Goal: Information Seeking & Learning: Learn about a topic

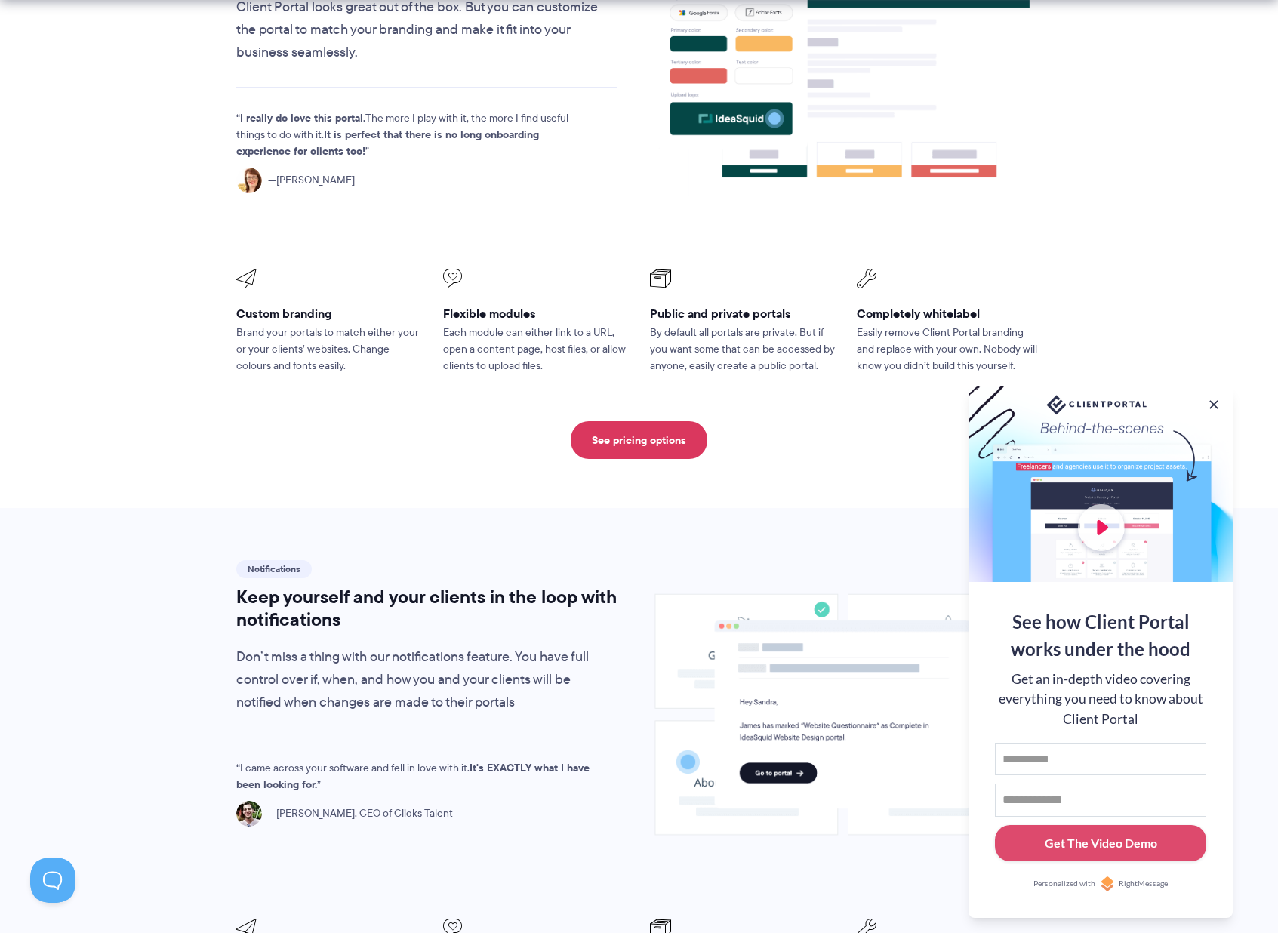
scroll to position [596, 0]
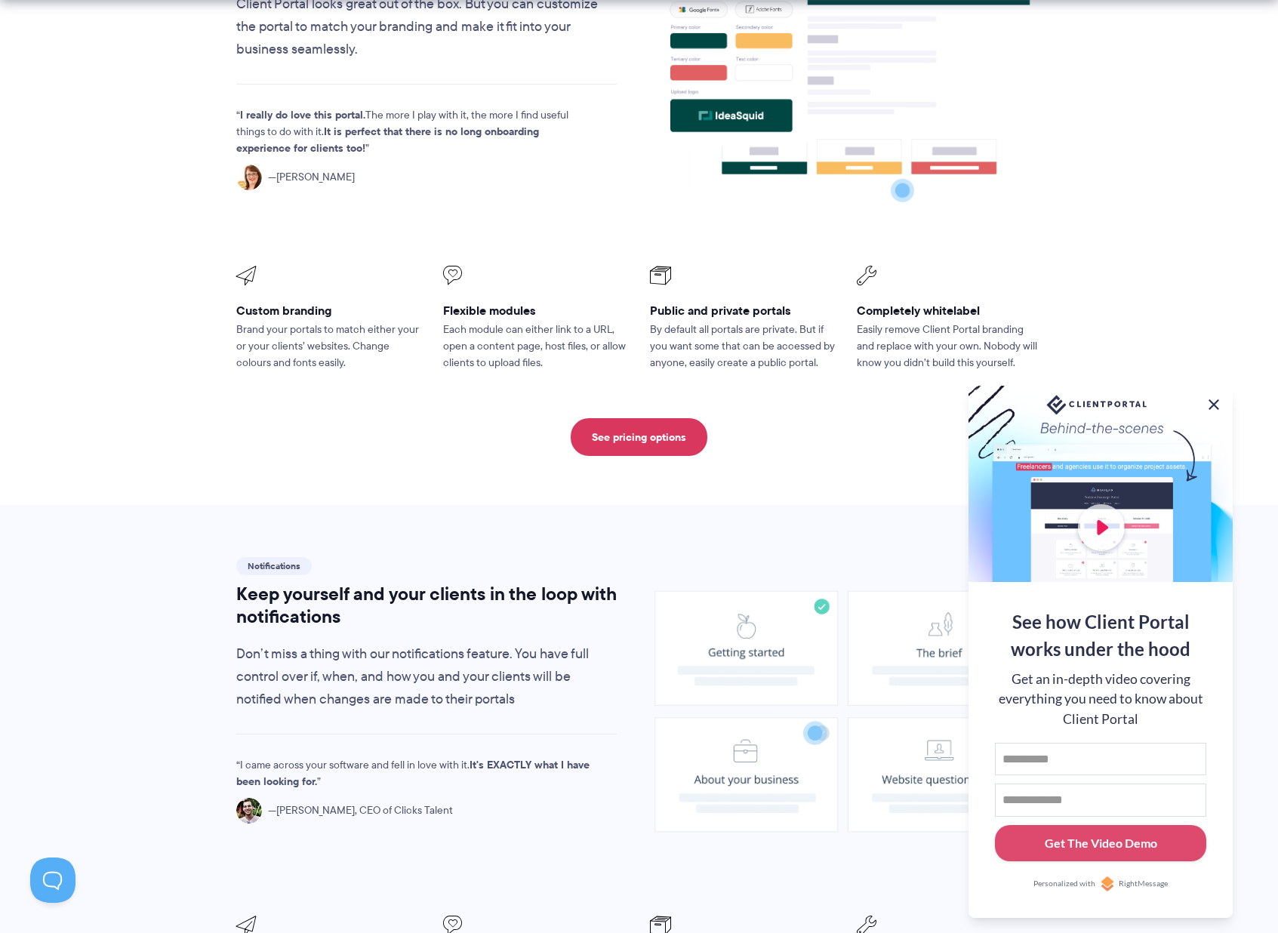
click at [1211, 402] on button at bounding box center [1213, 404] width 18 height 18
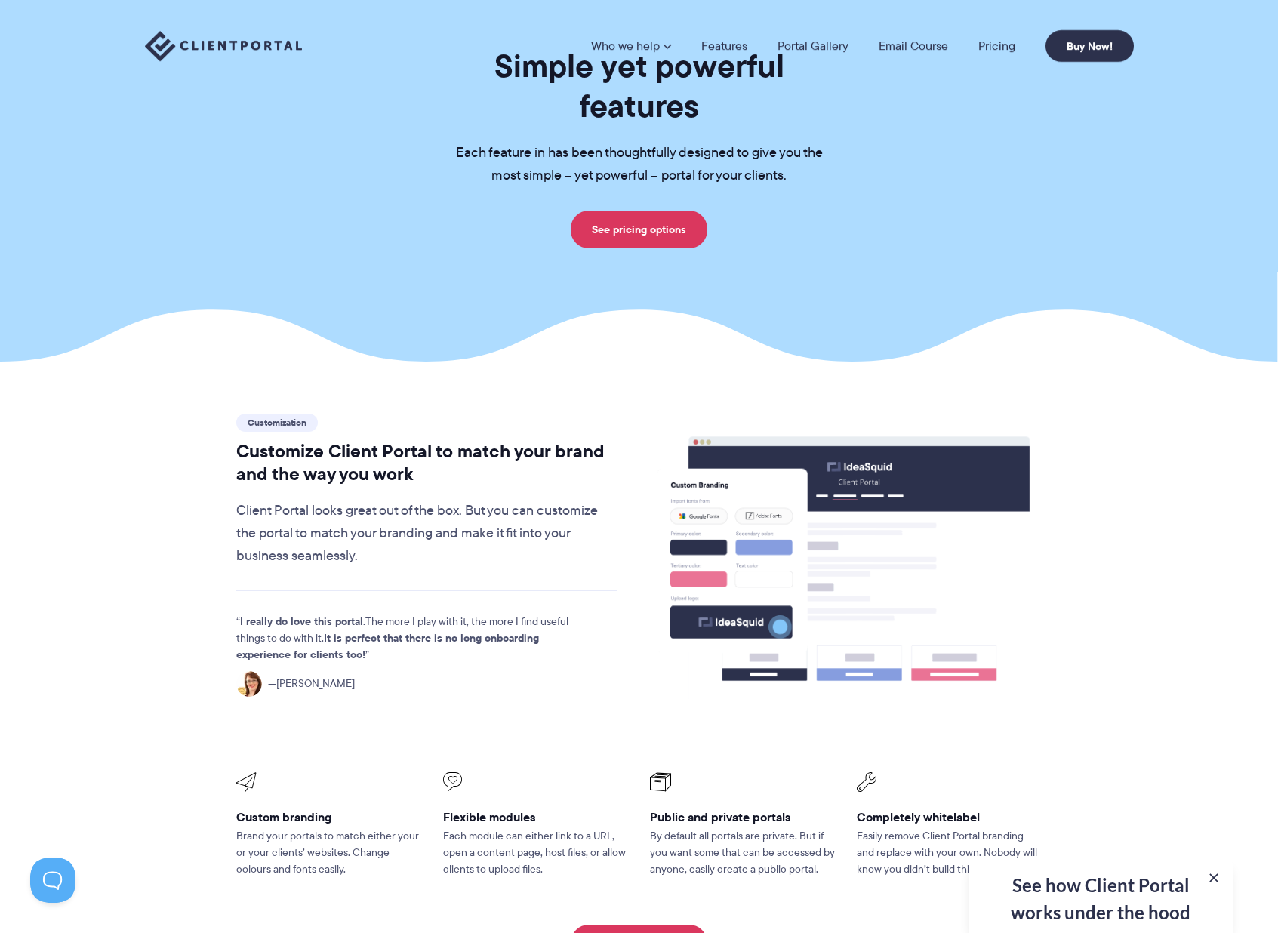
scroll to position [0, 0]
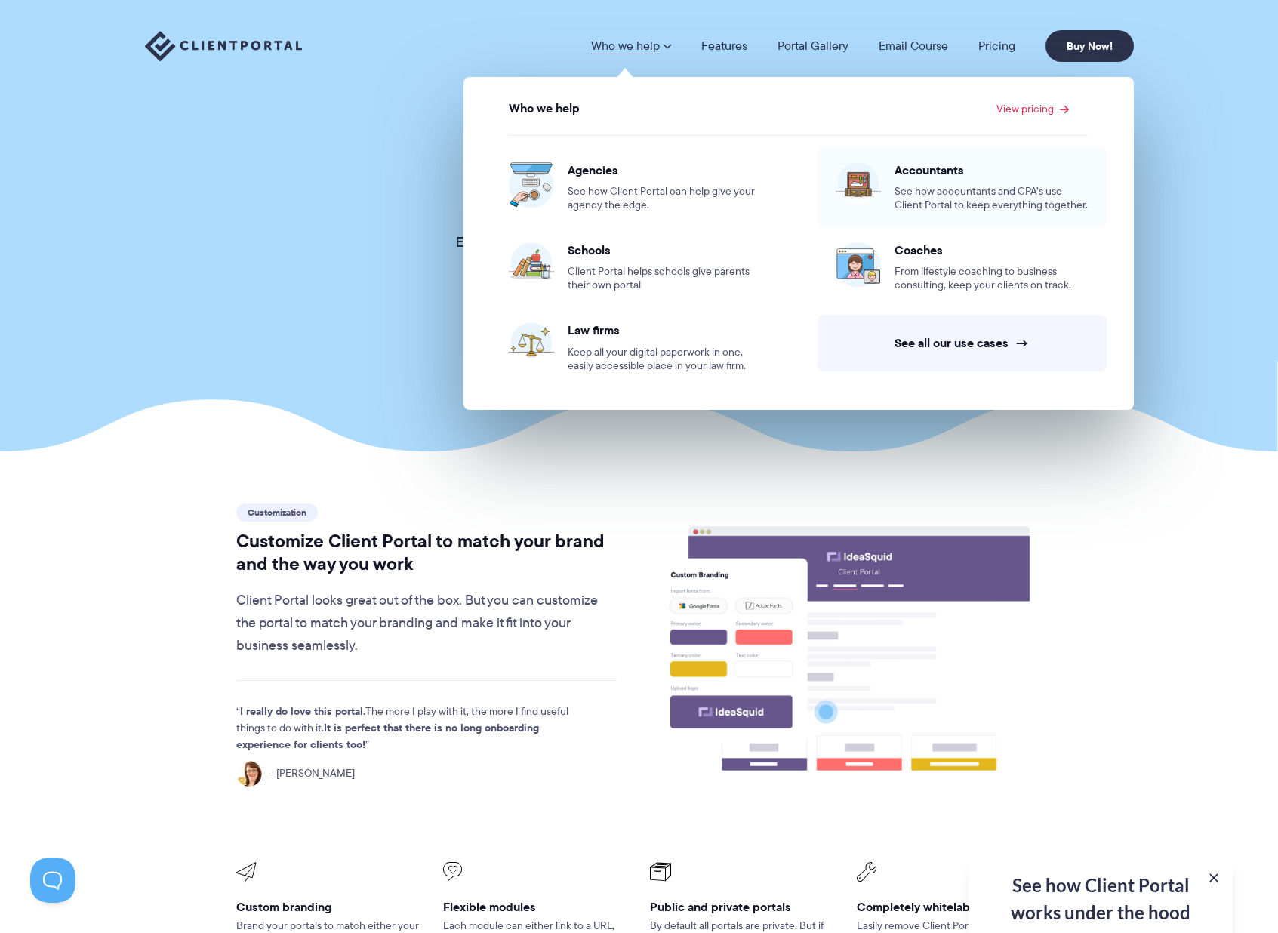
click at [965, 185] on span "See how accountants and CPA’s use Client Portal to keep everything together." at bounding box center [991, 198] width 194 height 27
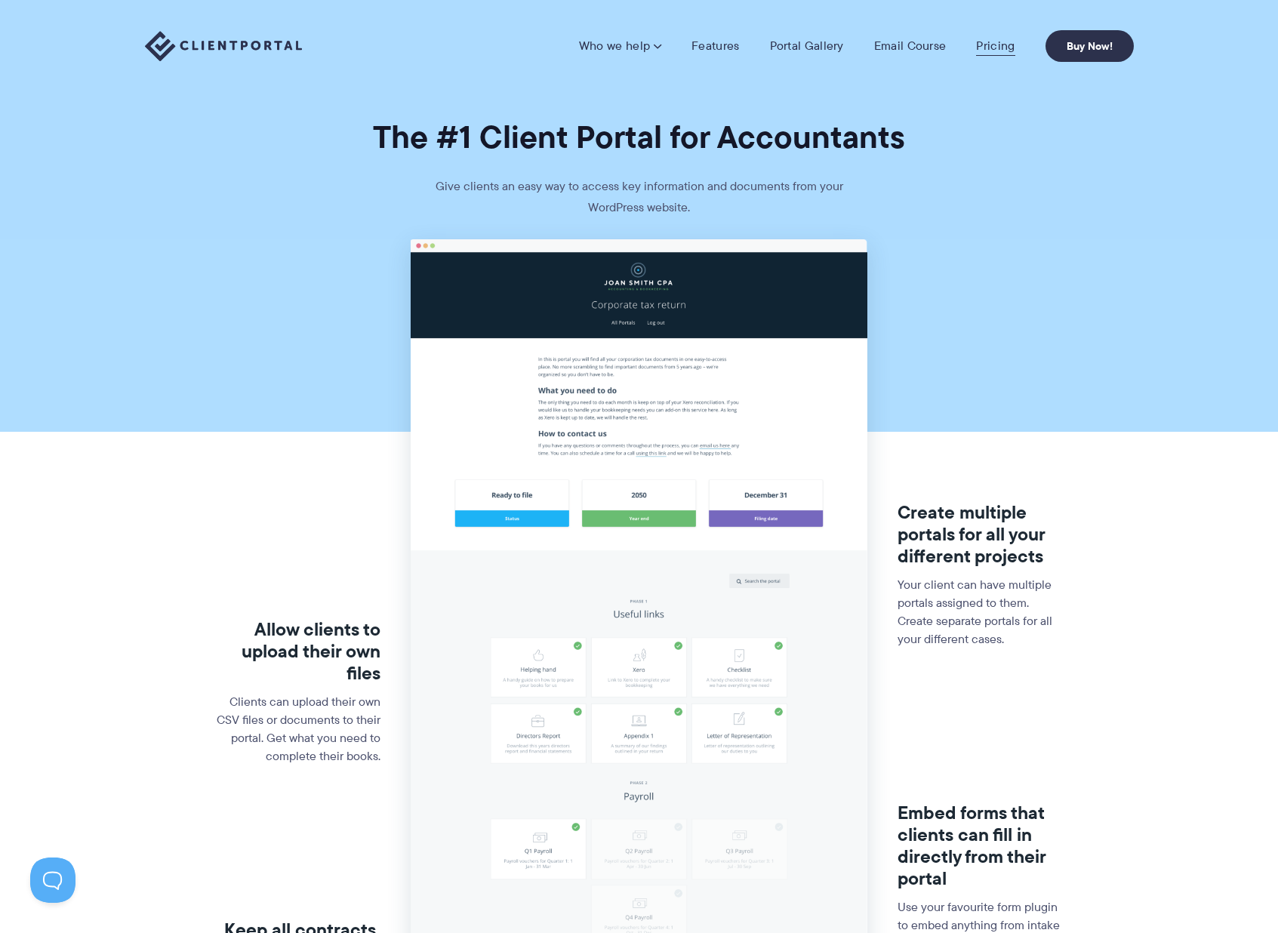
click at [1007, 53] on link "Pricing" at bounding box center [995, 45] width 38 height 15
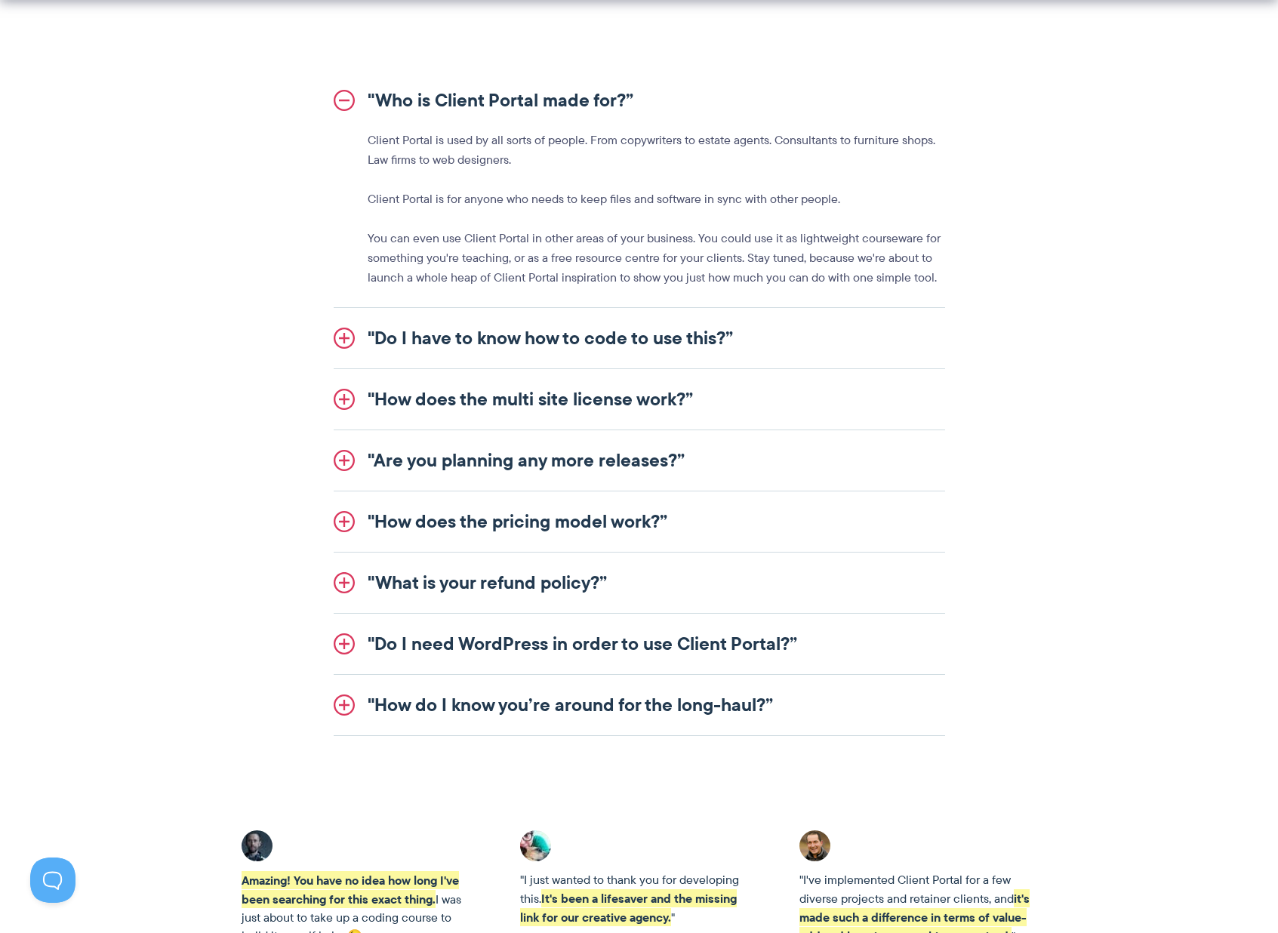
scroll to position [1740, 0]
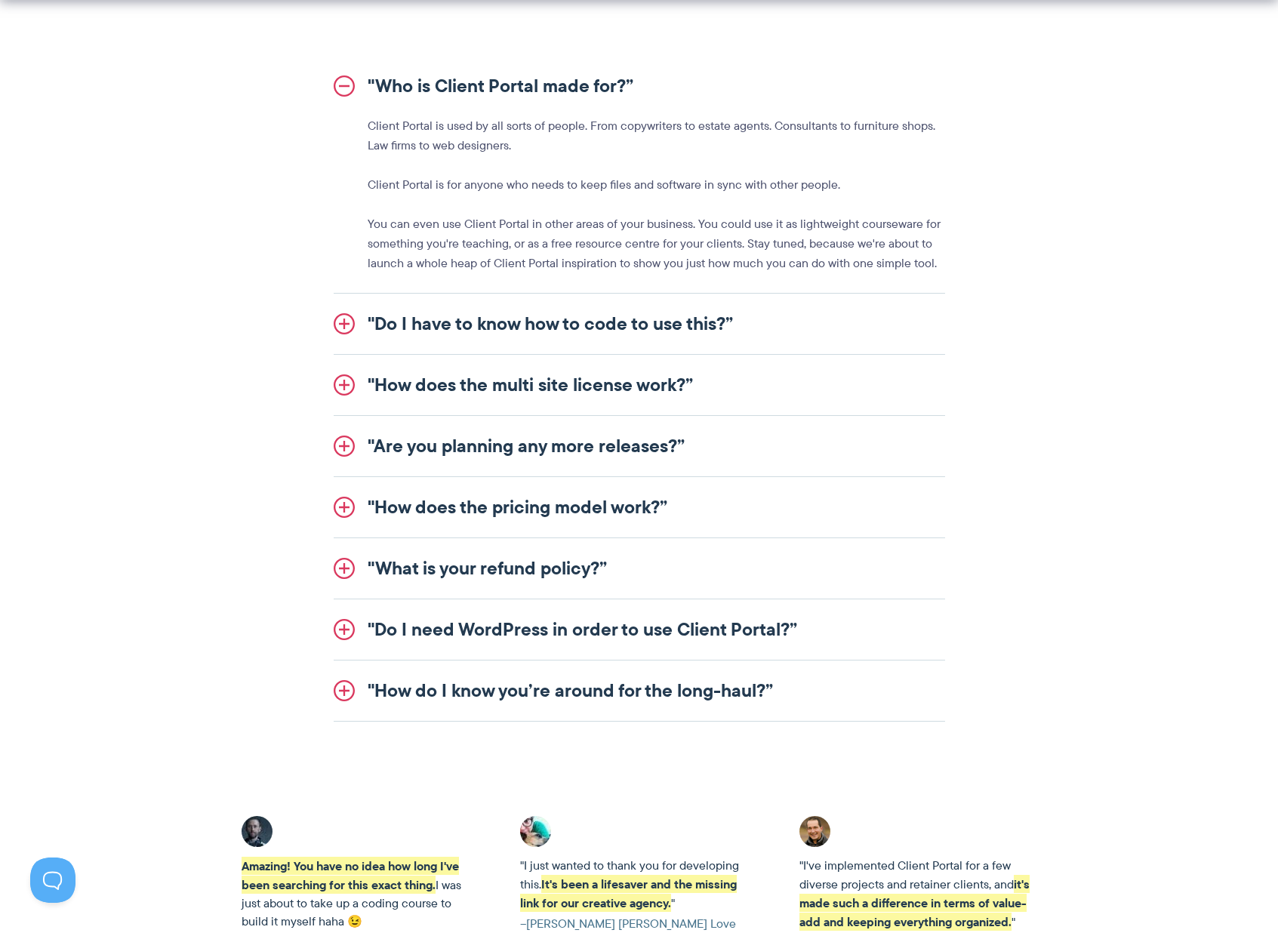
click at [346, 385] on link ""How does the multi site license work?”" at bounding box center [639, 385] width 611 height 60
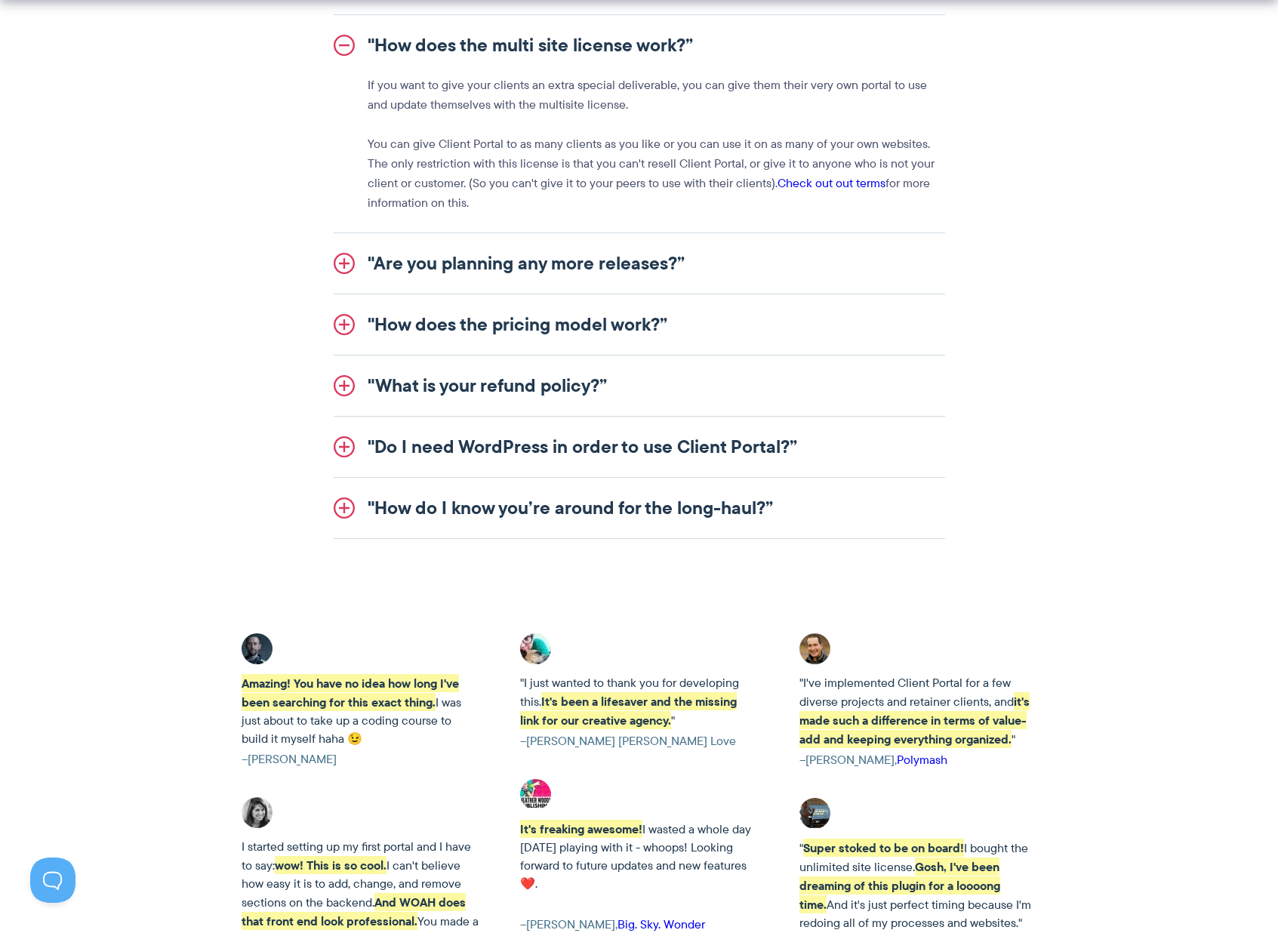
scroll to position [1906, 0]
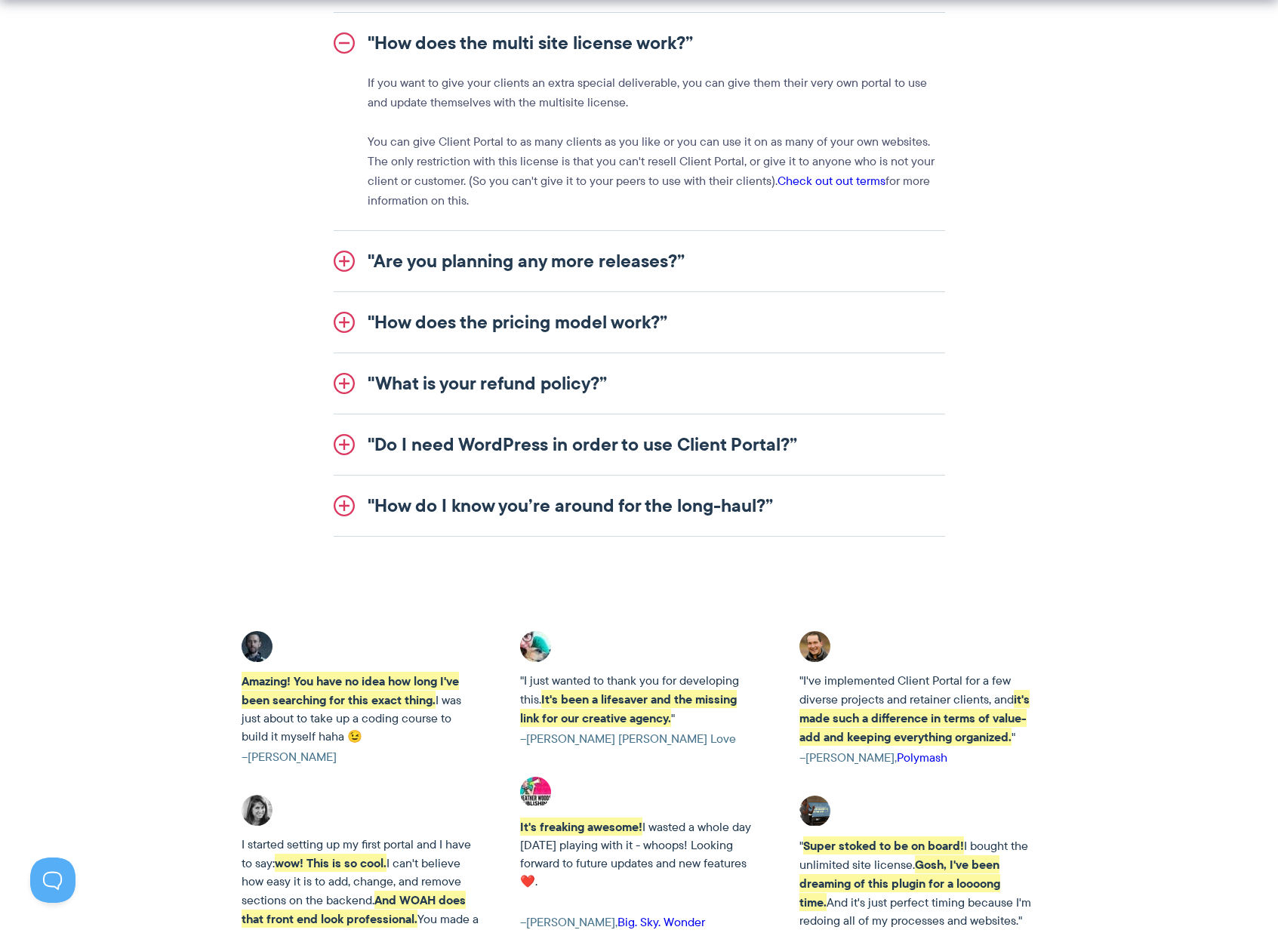
click at [346, 434] on link ""Do I need WordPress in order to use Client Portal?”" at bounding box center [639, 444] width 611 height 60
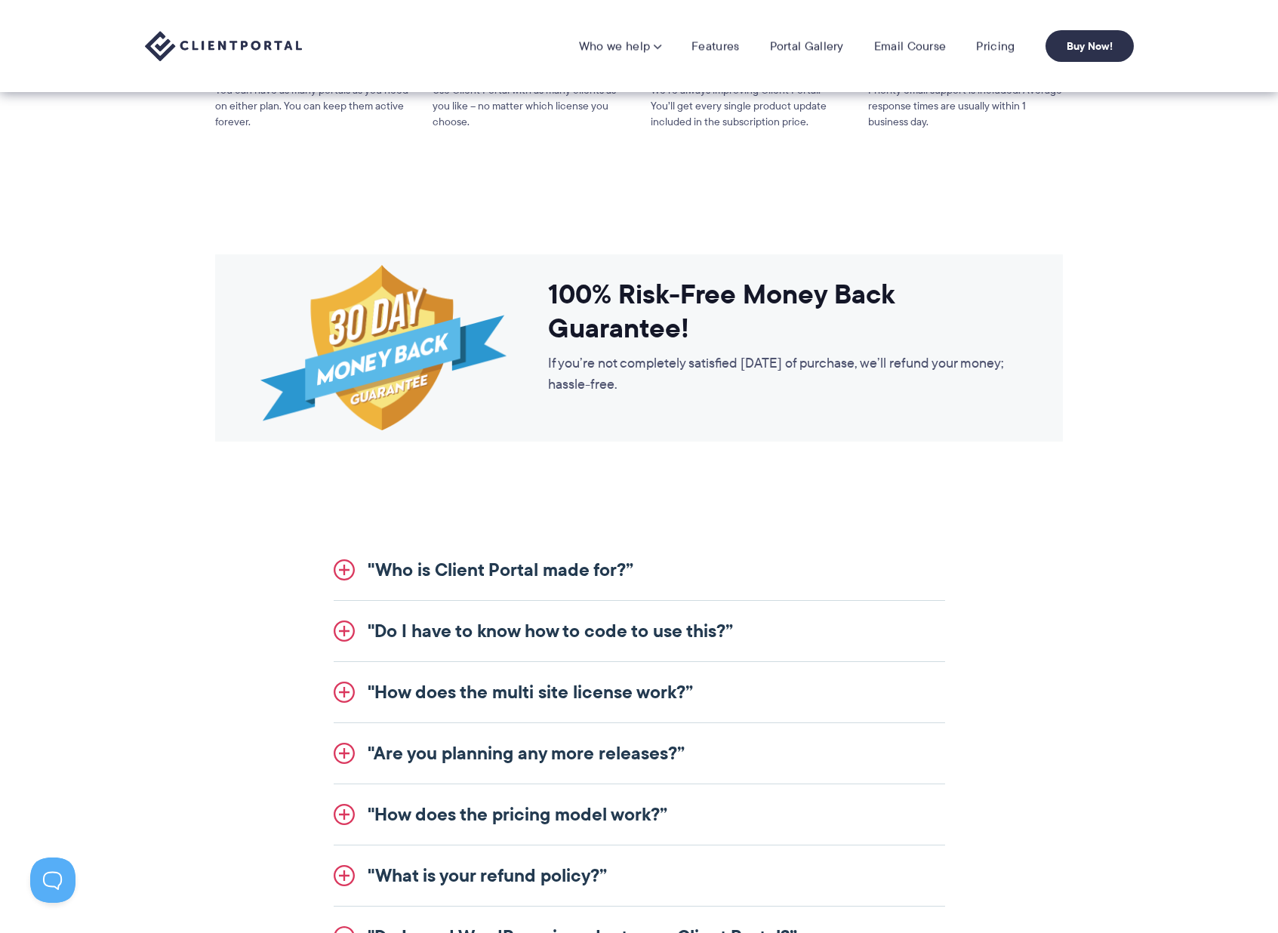
scroll to position [0, 0]
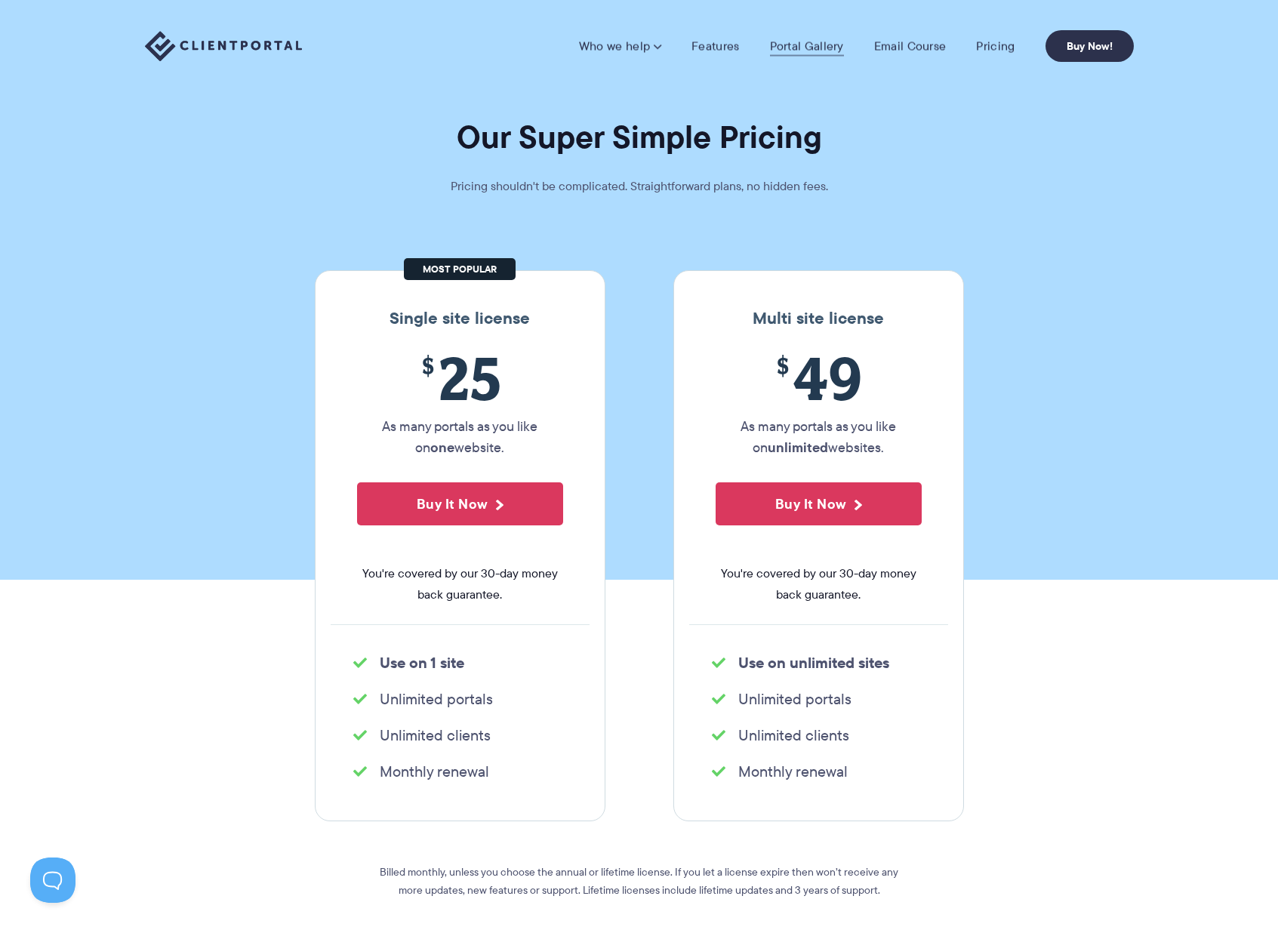
click at [804, 45] on link "Portal Gallery" at bounding box center [807, 45] width 74 height 15
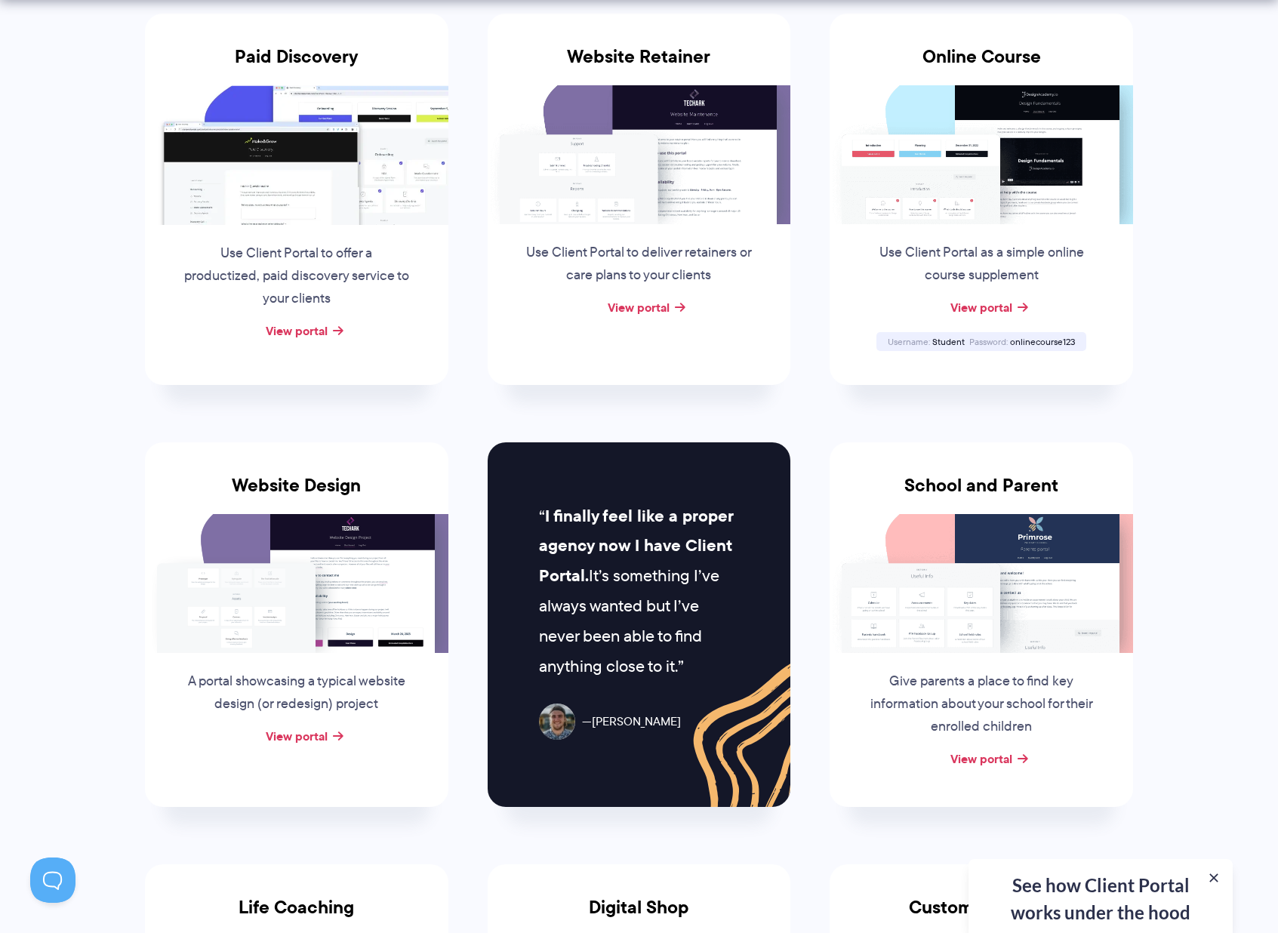
scroll to position [343, 0]
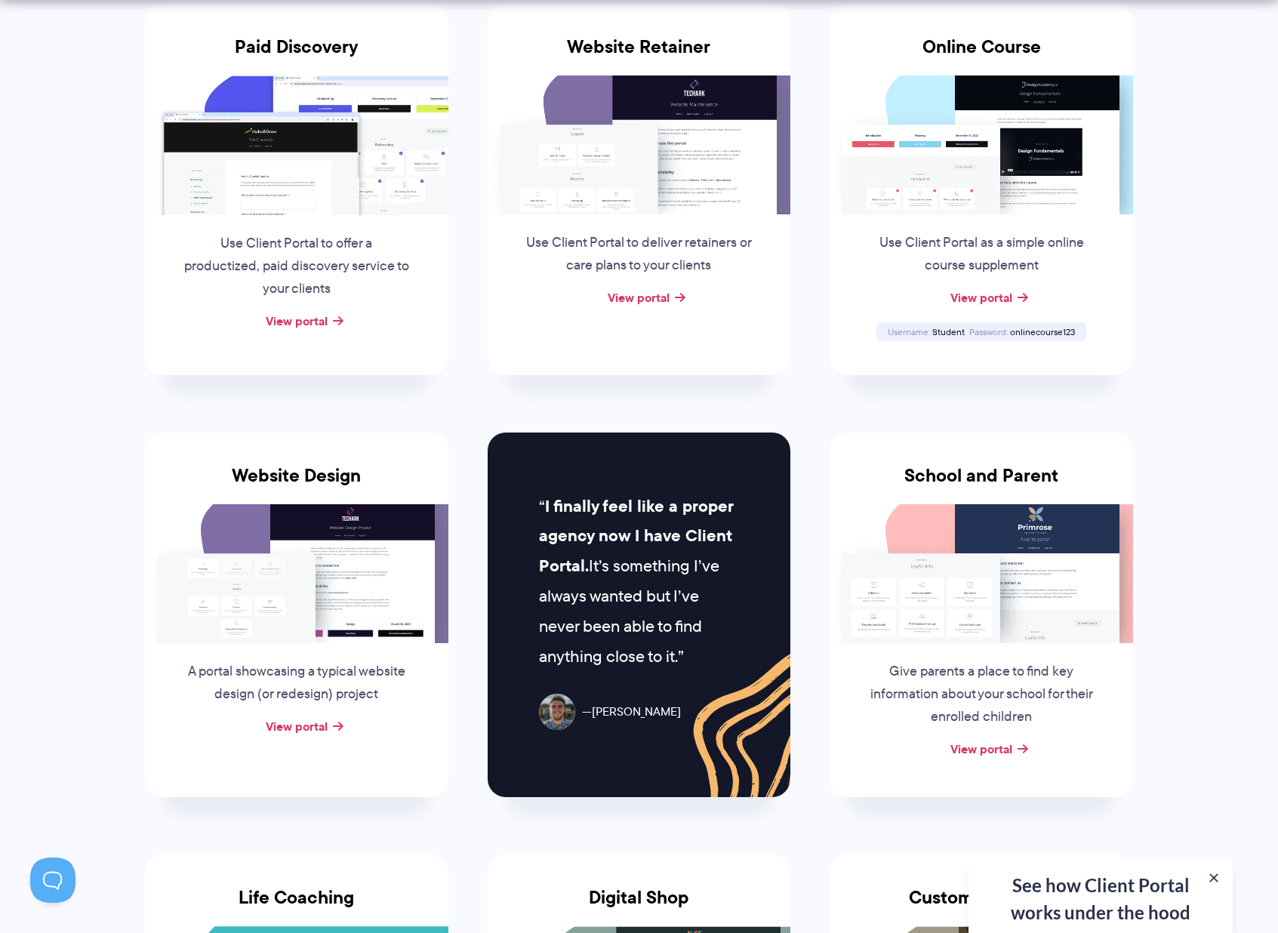
click at [940, 660] on p "Give parents a place to find key information about your school for their enroll…" at bounding box center [980, 694] width 229 height 68
click at [959, 743] on link "View portal" at bounding box center [981, 749] width 62 height 18
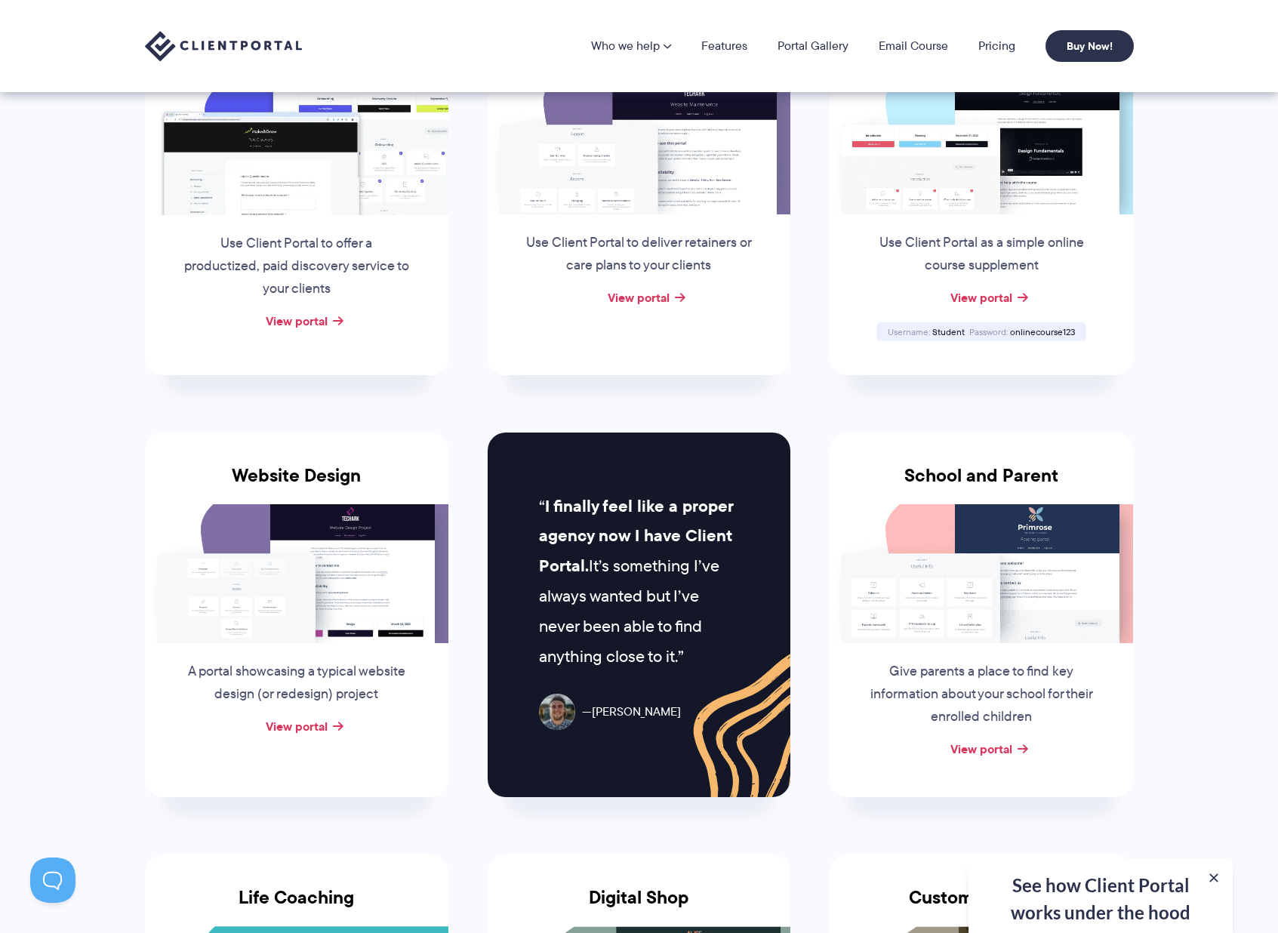
scroll to position [0, 0]
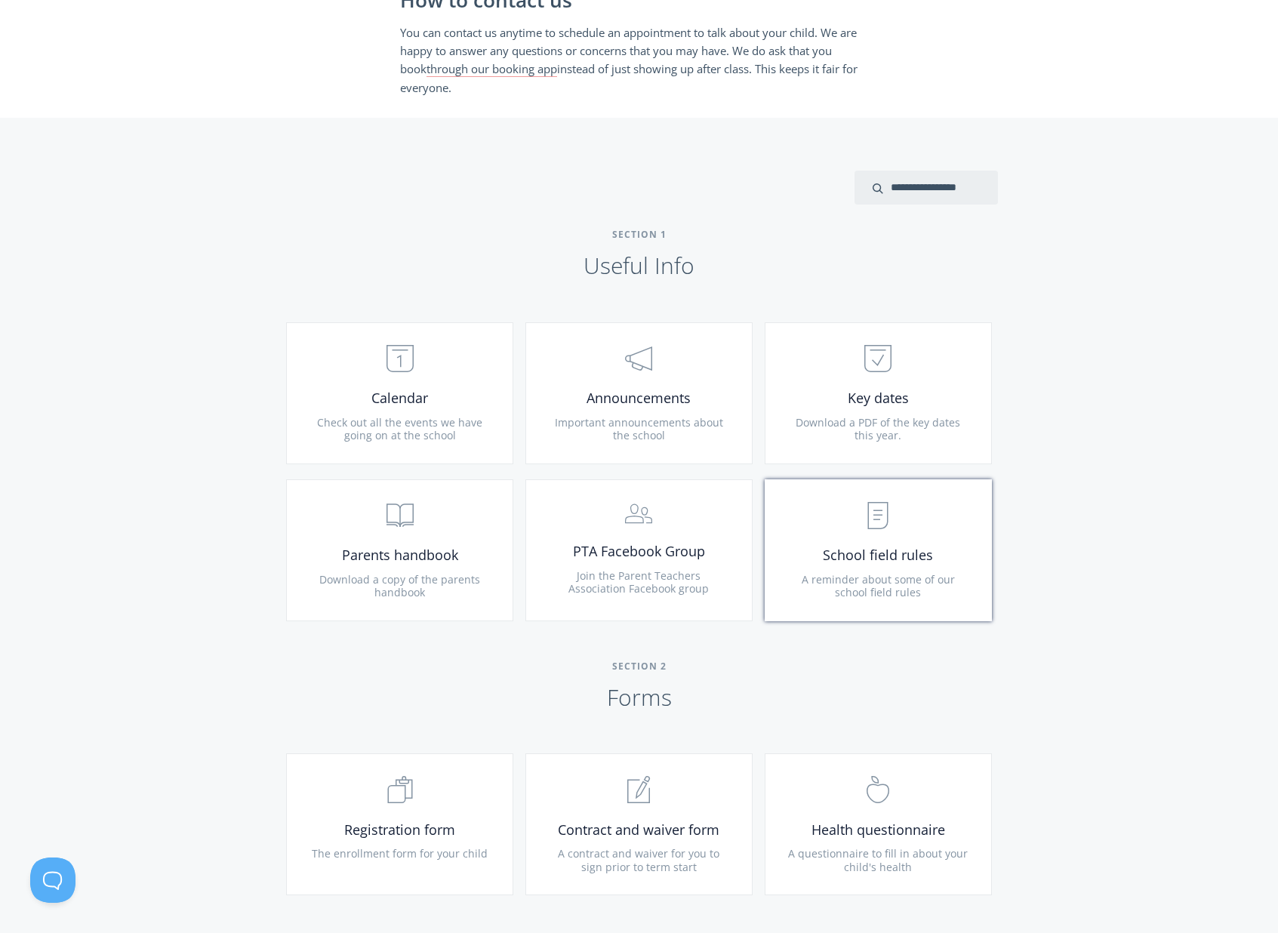
scroll to position [414, 0]
click at [411, 386] on link ".st0{fill:none;stroke:#000000;stroke-width:2;stroke-miterlimit:10;} Untitled-18…" at bounding box center [399, 392] width 227 height 142
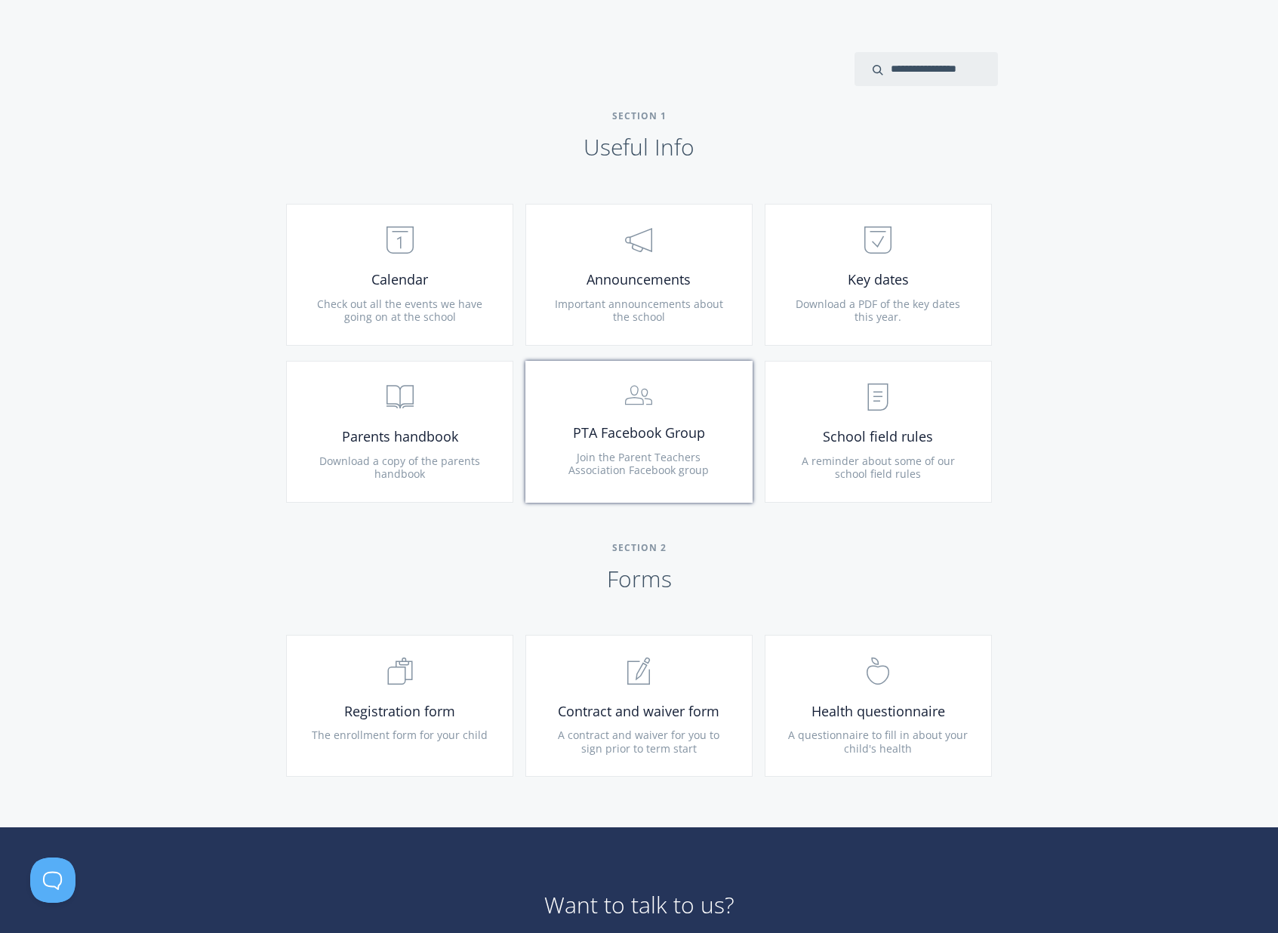
scroll to position [540, 0]
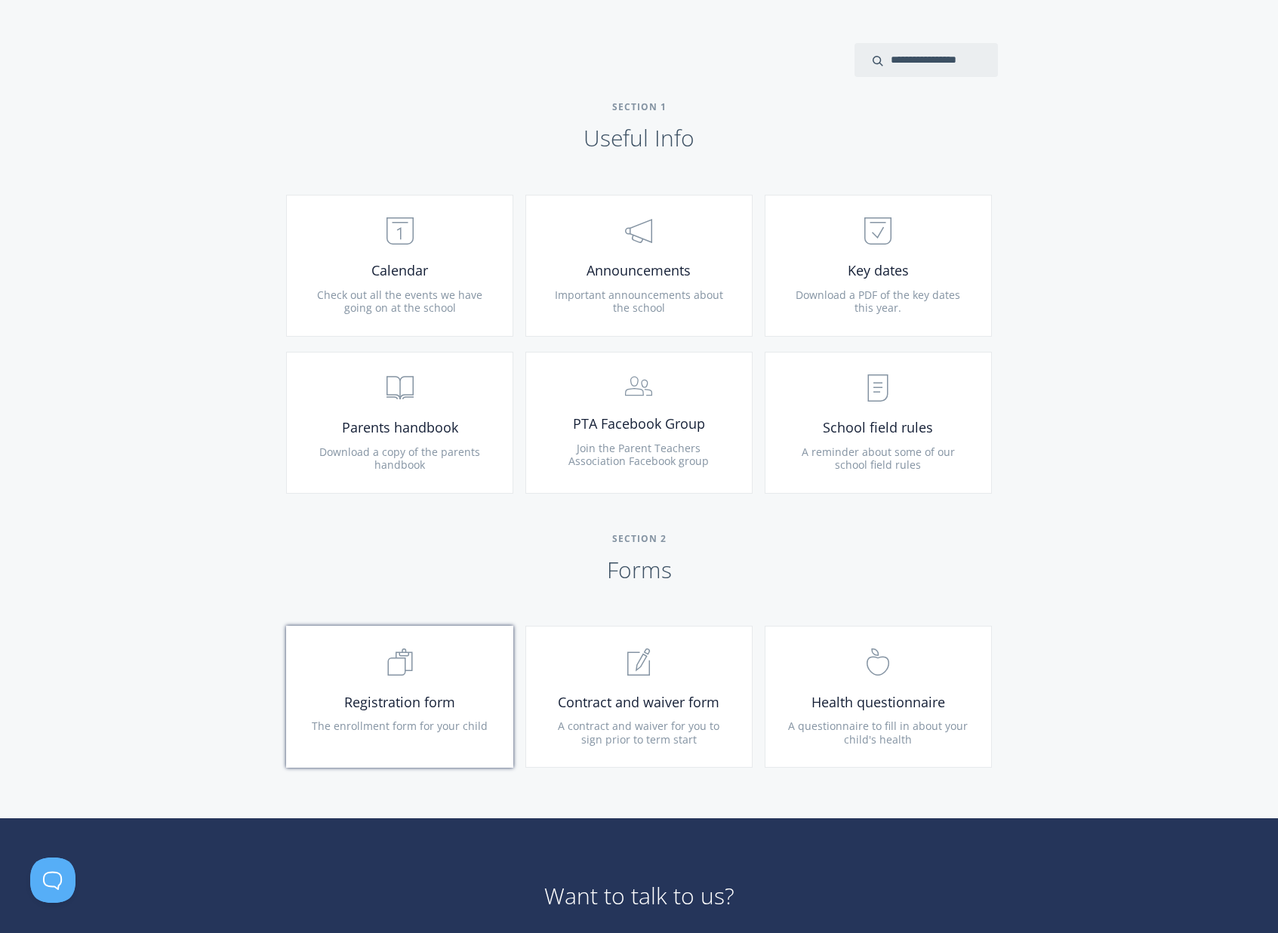
click at [387, 723] on span "The enrollment form for your child" at bounding box center [400, 725] width 176 height 14
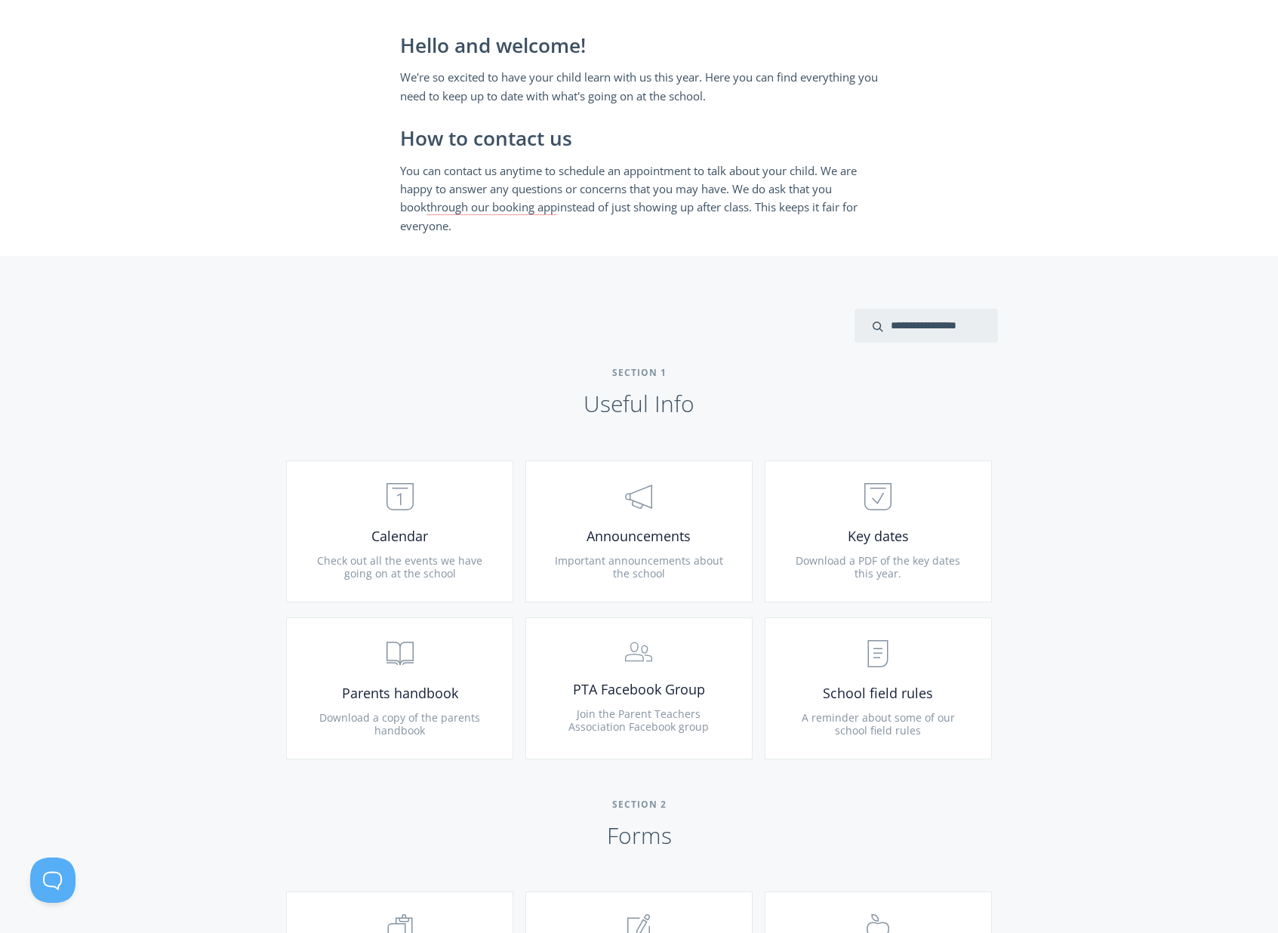
scroll to position [264, 0]
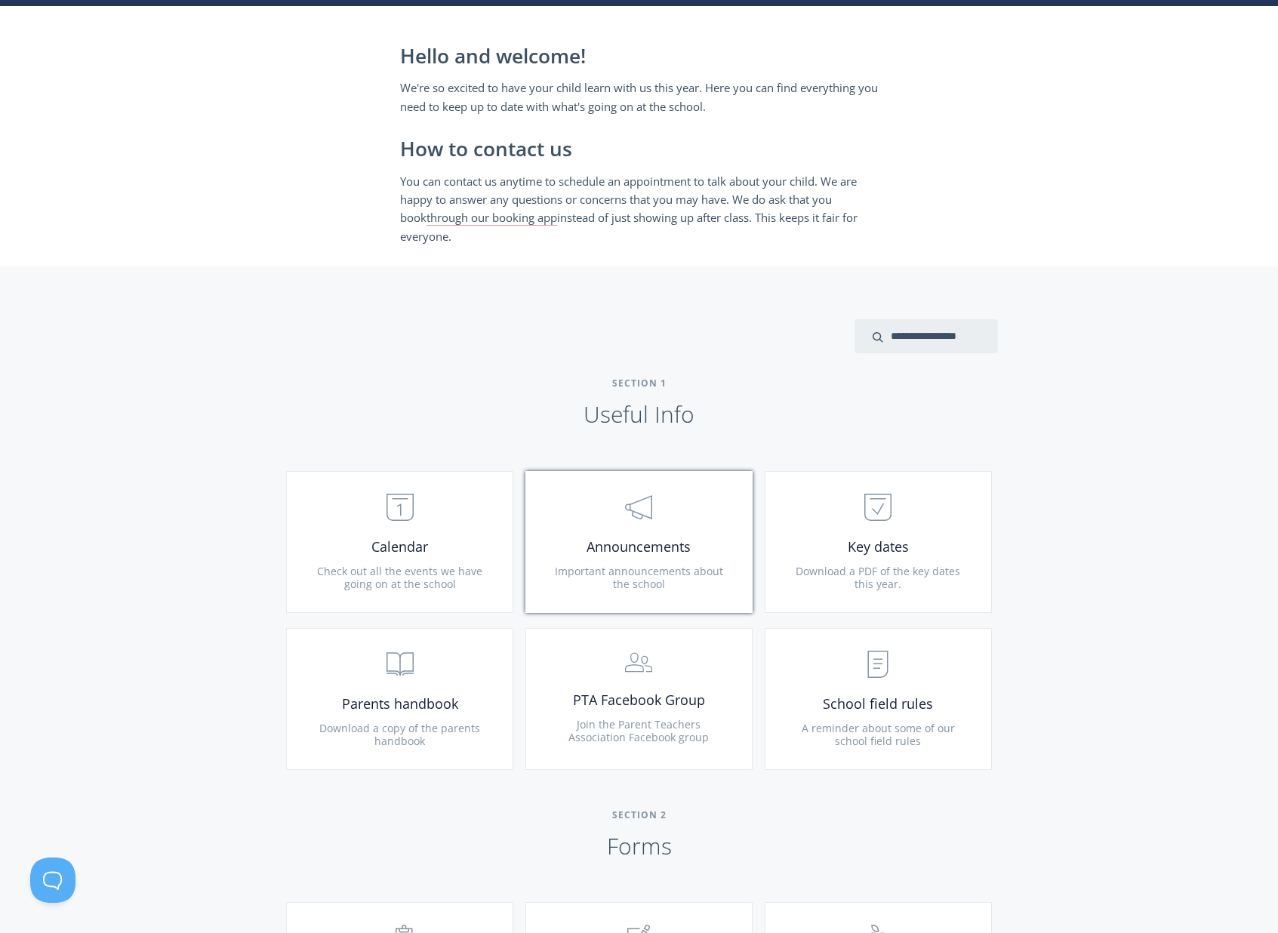
click at [643, 569] on span "Important announcements about the school" at bounding box center [639, 578] width 168 height 28
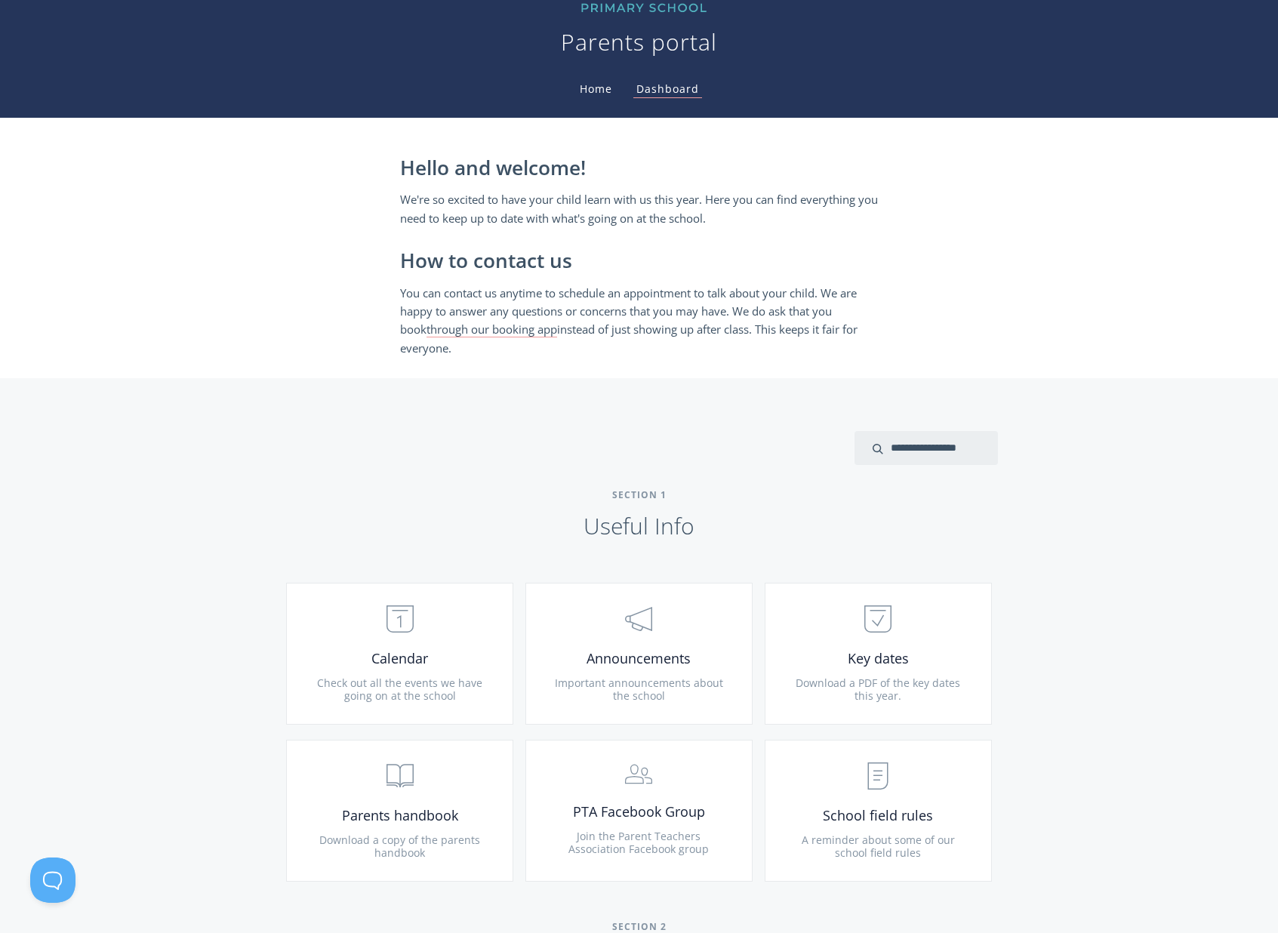
scroll to position [0, 0]
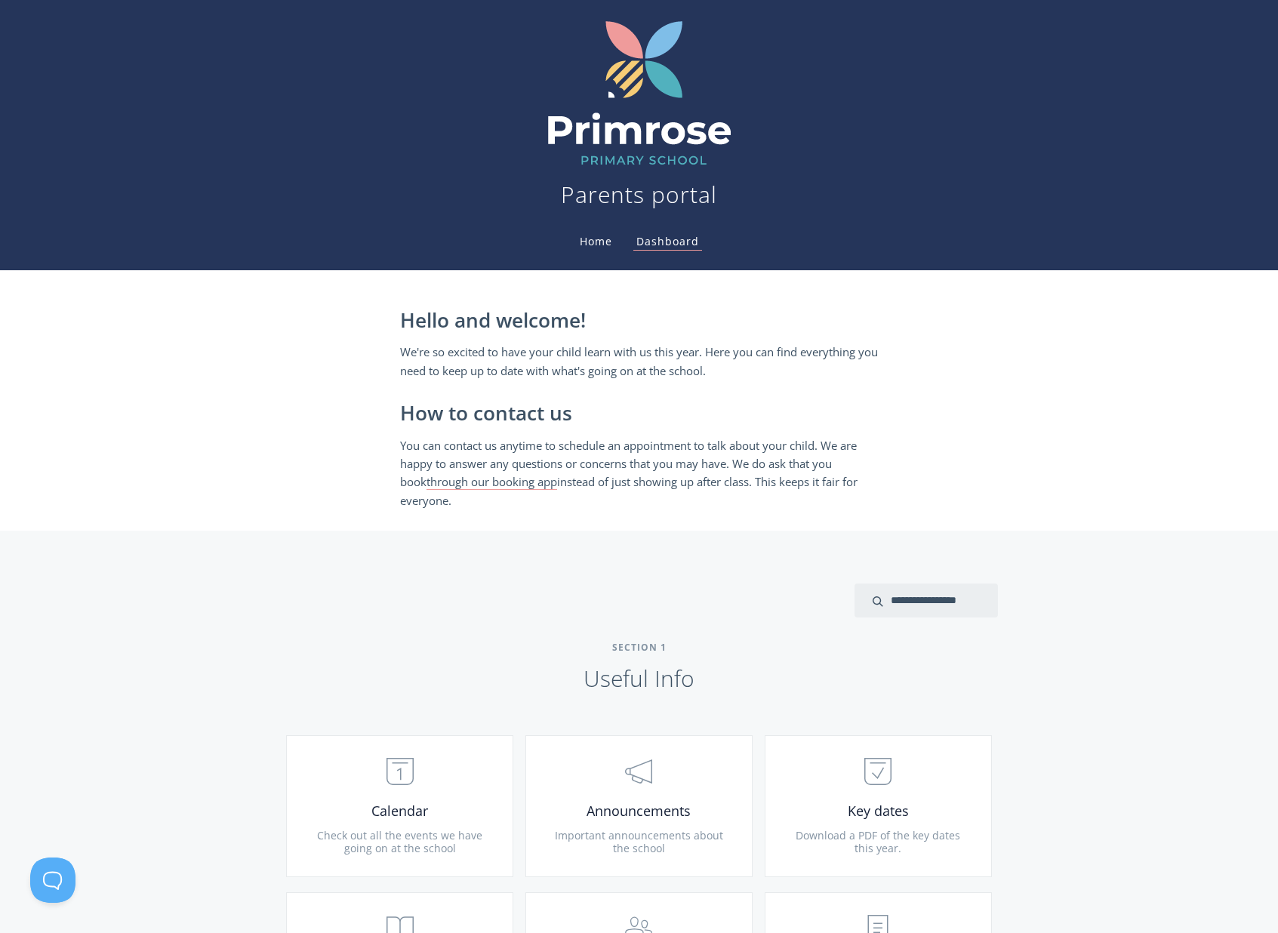
click at [603, 240] on link "Home" at bounding box center [596, 241] width 38 height 14
